Goal: Register for event/course

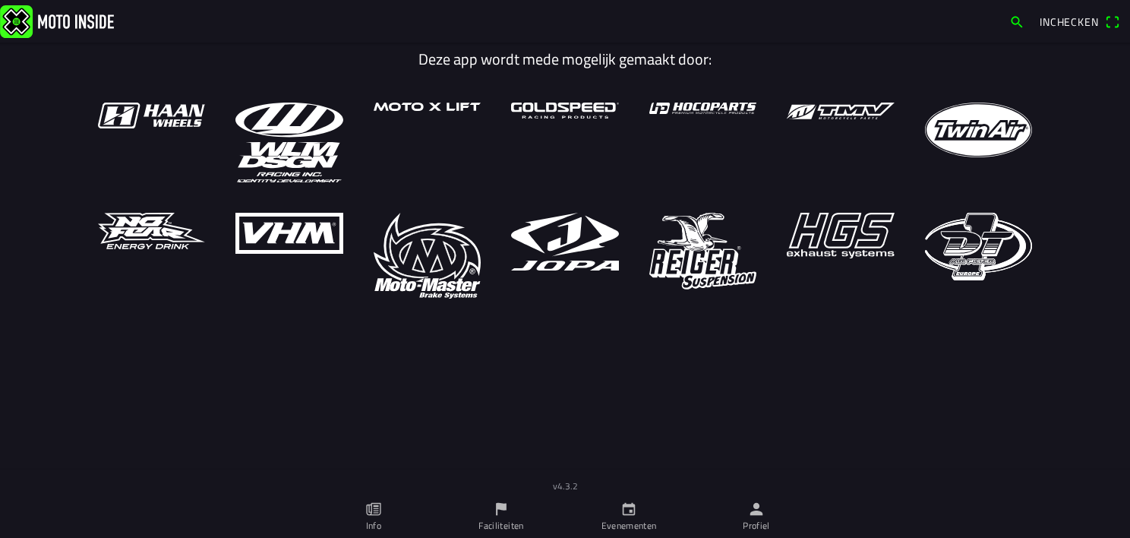
click at [644, 519] on ion-label "Evenementen" at bounding box center [628, 526] width 55 height 14
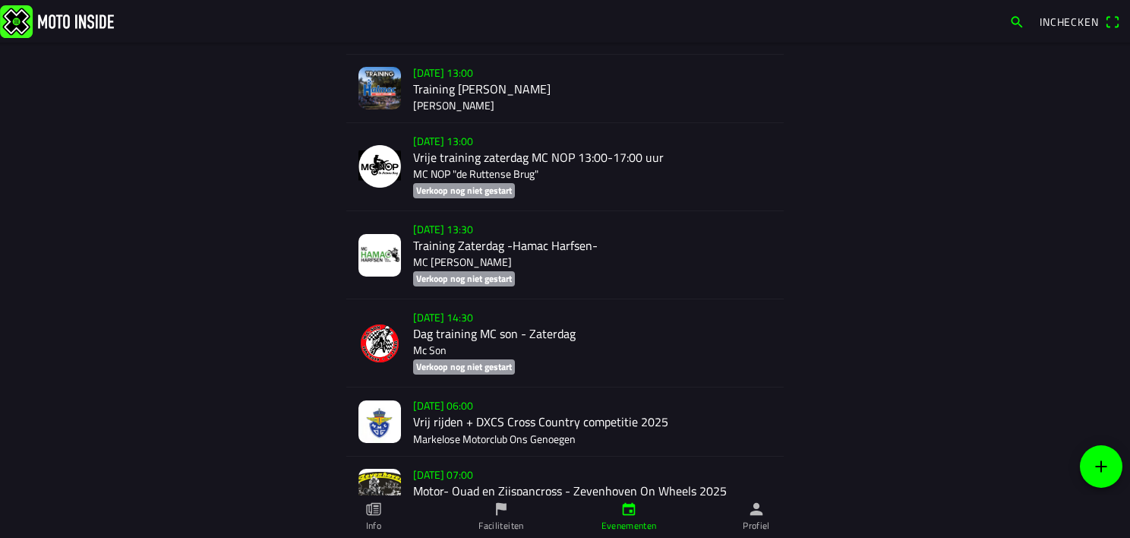
scroll to position [932, 0]
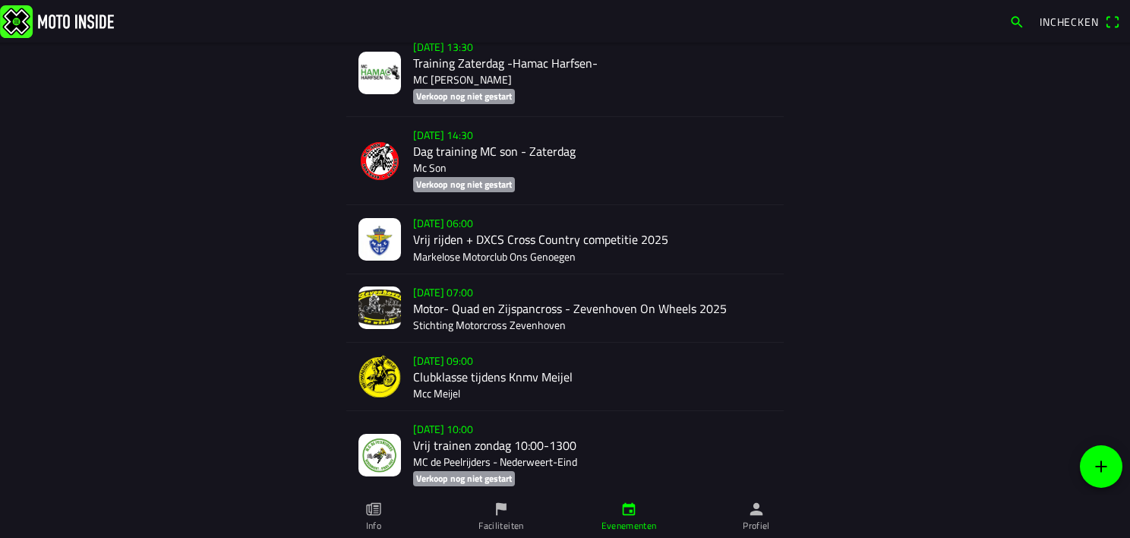
click at [431, 242] on div "[DATE] 06:00 Vrij rijden + DXCS Cross Country competitie 2025 Markelose Motorcl…" at bounding box center [592, 239] width 358 height 68
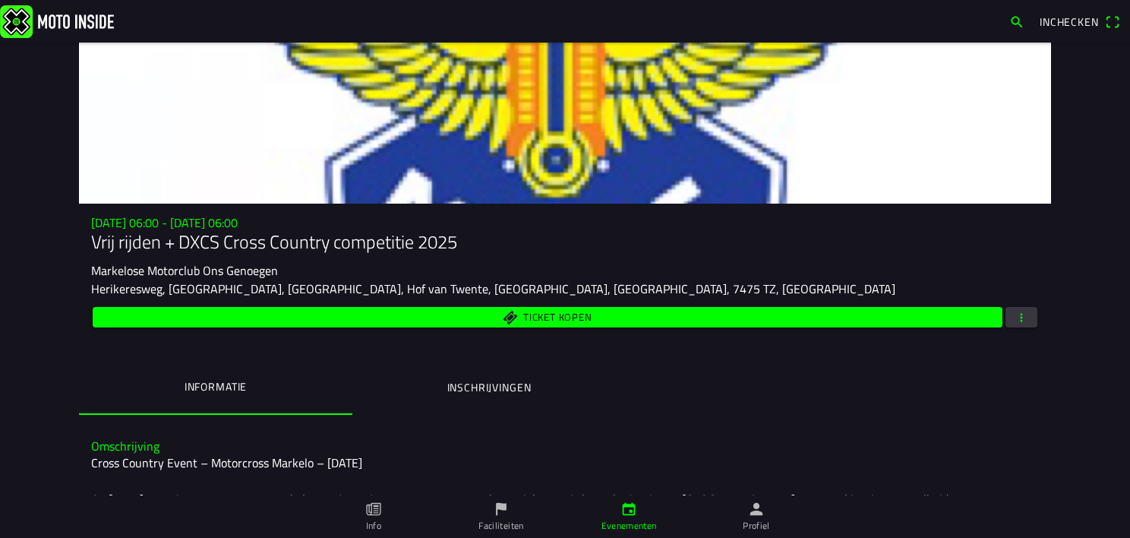
scroll to position [132, 0]
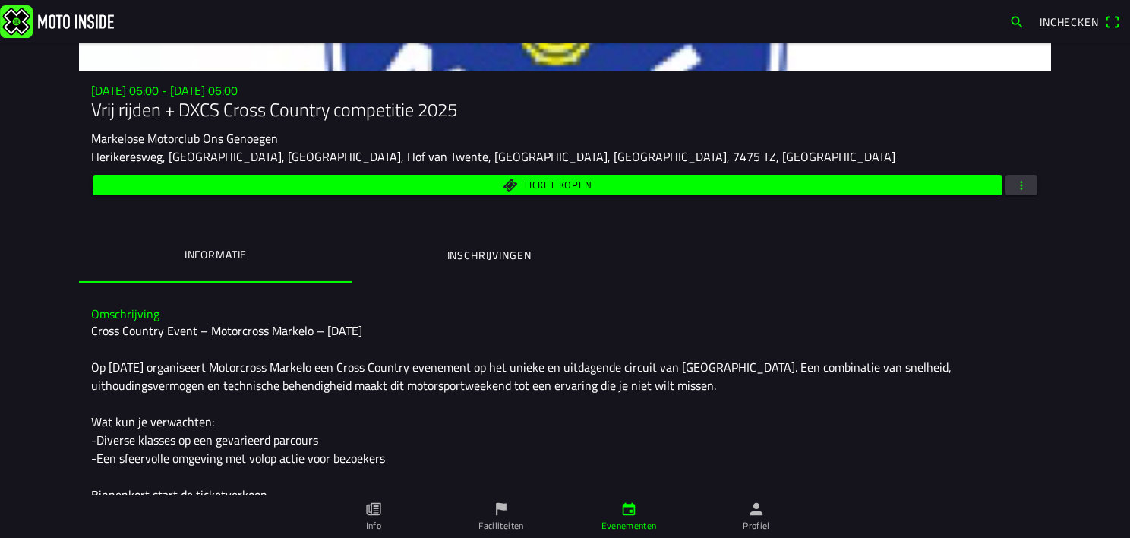
click at [488, 251] on ion-label "Inschrijvingen" at bounding box center [489, 255] width 84 height 17
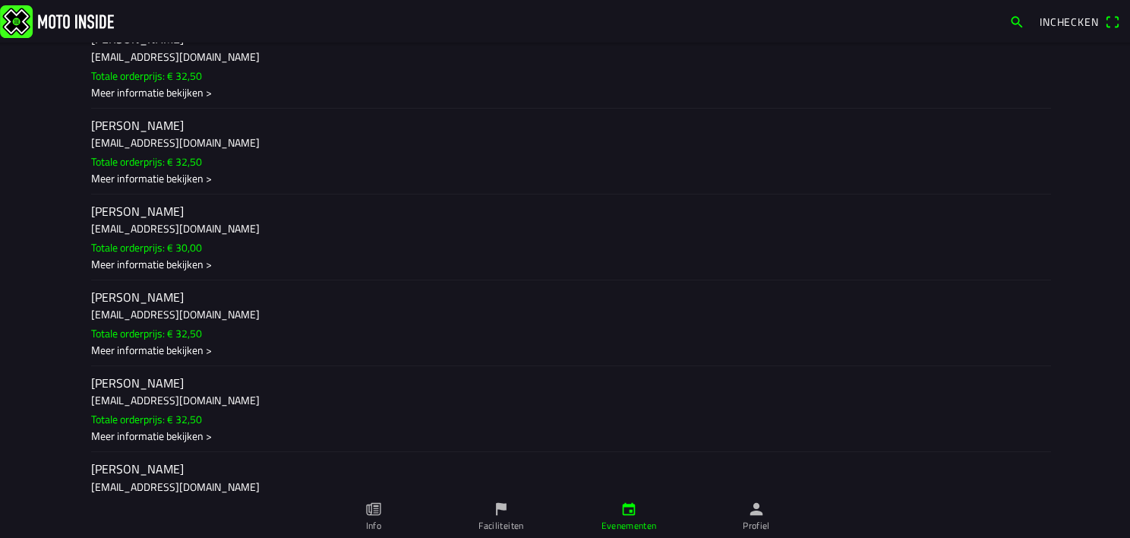
scroll to position [6265, 0]
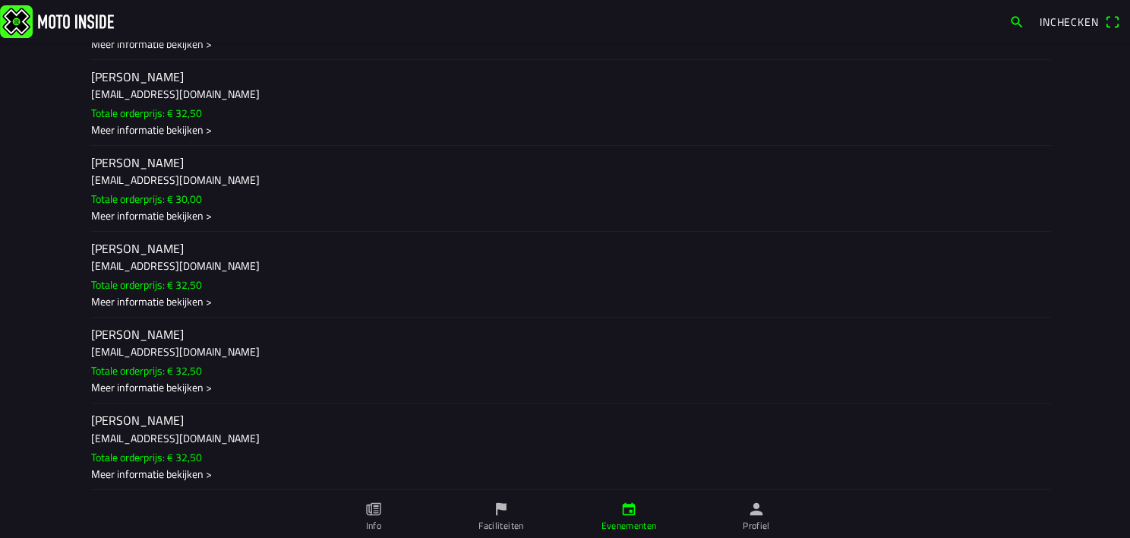
click at [120, 434] on h3 "[EMAIL_ADDRESS][DOMAIN_NAME]" at bounding box center [565, 437] width 948 height 16
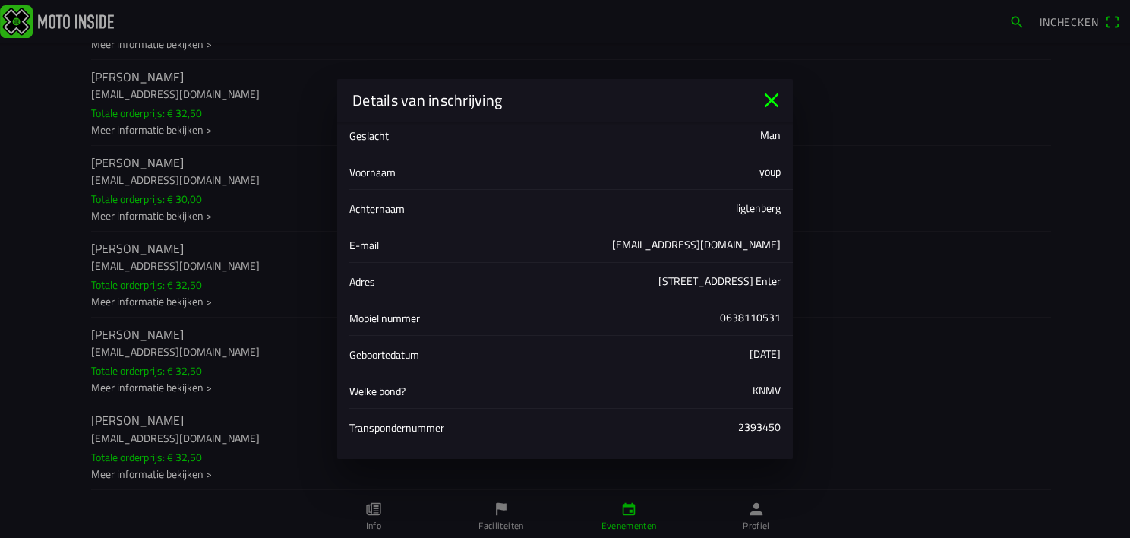
scroll to position [45, 0]
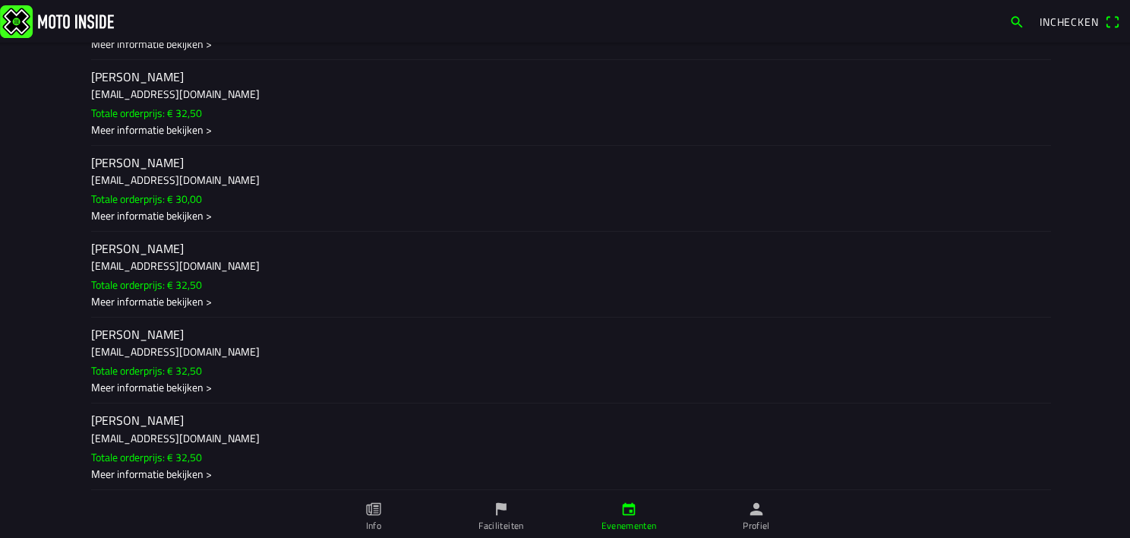
click at [1115, 352] on ion-backdrop at bounding box center [565, 269] width 1130 height 538
click at [137, 422] on h2 "[PERSON_NAME]" at bounding box center [565, 420] width 948 height 14
click at [260, 276] on ion-backdrop at bounding box center [565, 269] width 1130 height 538
click at [143, 413] on h2 "[PERSON_NAME]" at bounding box center [565, 420] width 948 height 14
